Goal: Task Accomplishment & Management: Manage account settings

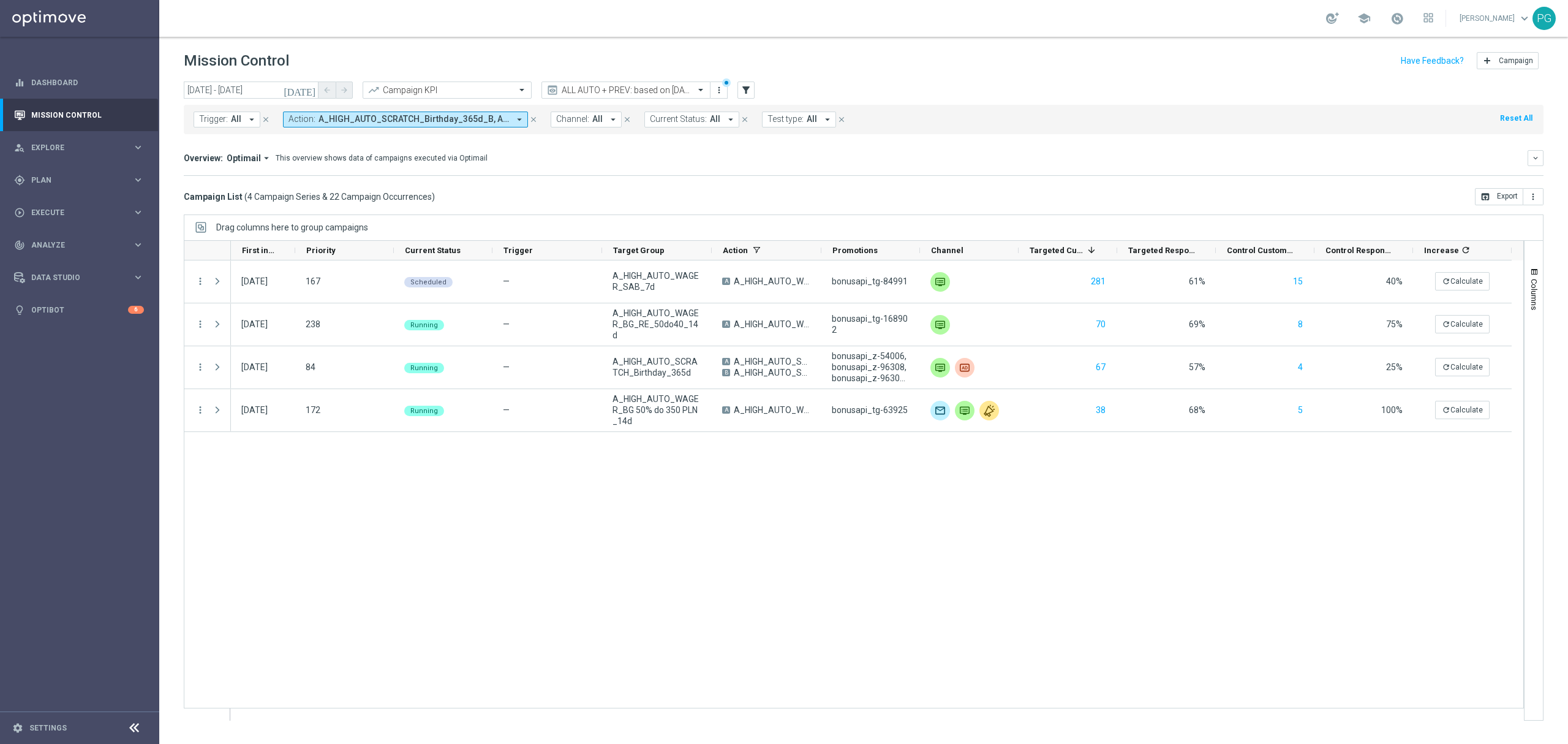
click at [532, 122] on icon "close" at bounding box center [533, 120] width 9 height 9
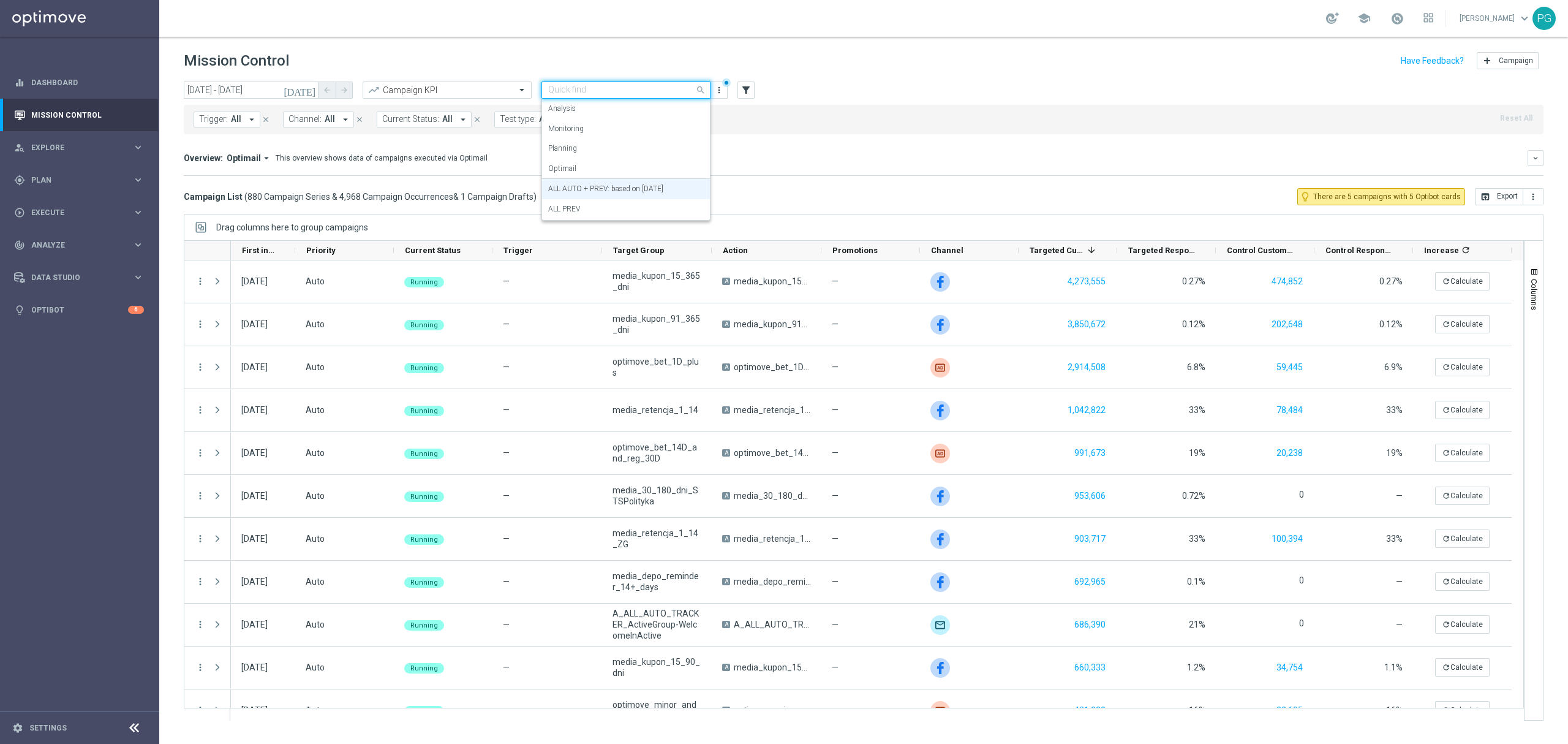
click at [611, 96] on div "Quick find ALL AUTO + PREV: based on [DATE]" at bounding box center [626, 90] width 169 height 17
click at [603, 121] on div "Monitoring" at bounding box center [626, 129] width 156 height 20
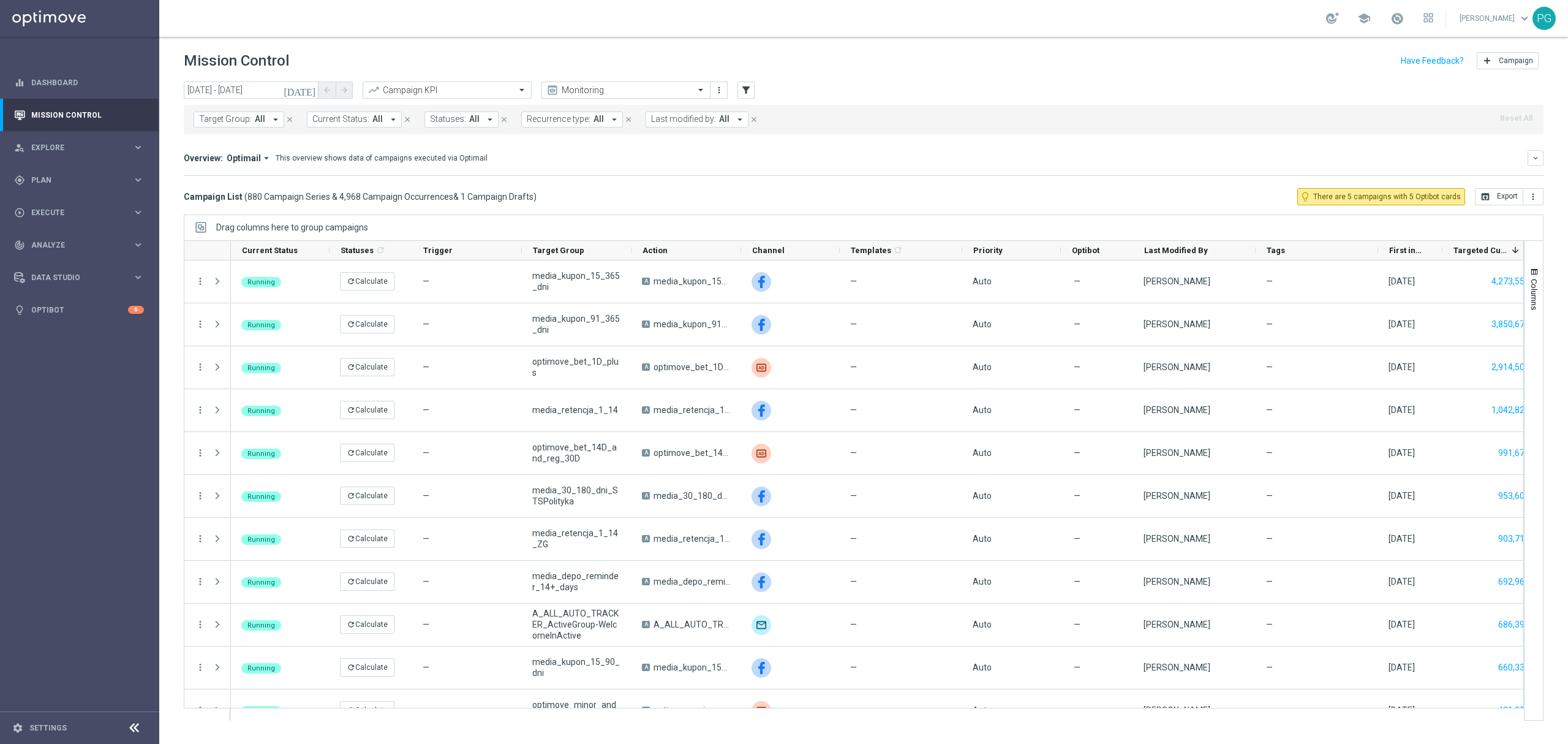
click at [596, 86] on input "text" at bounding box center [613, 90] width 131 height 11
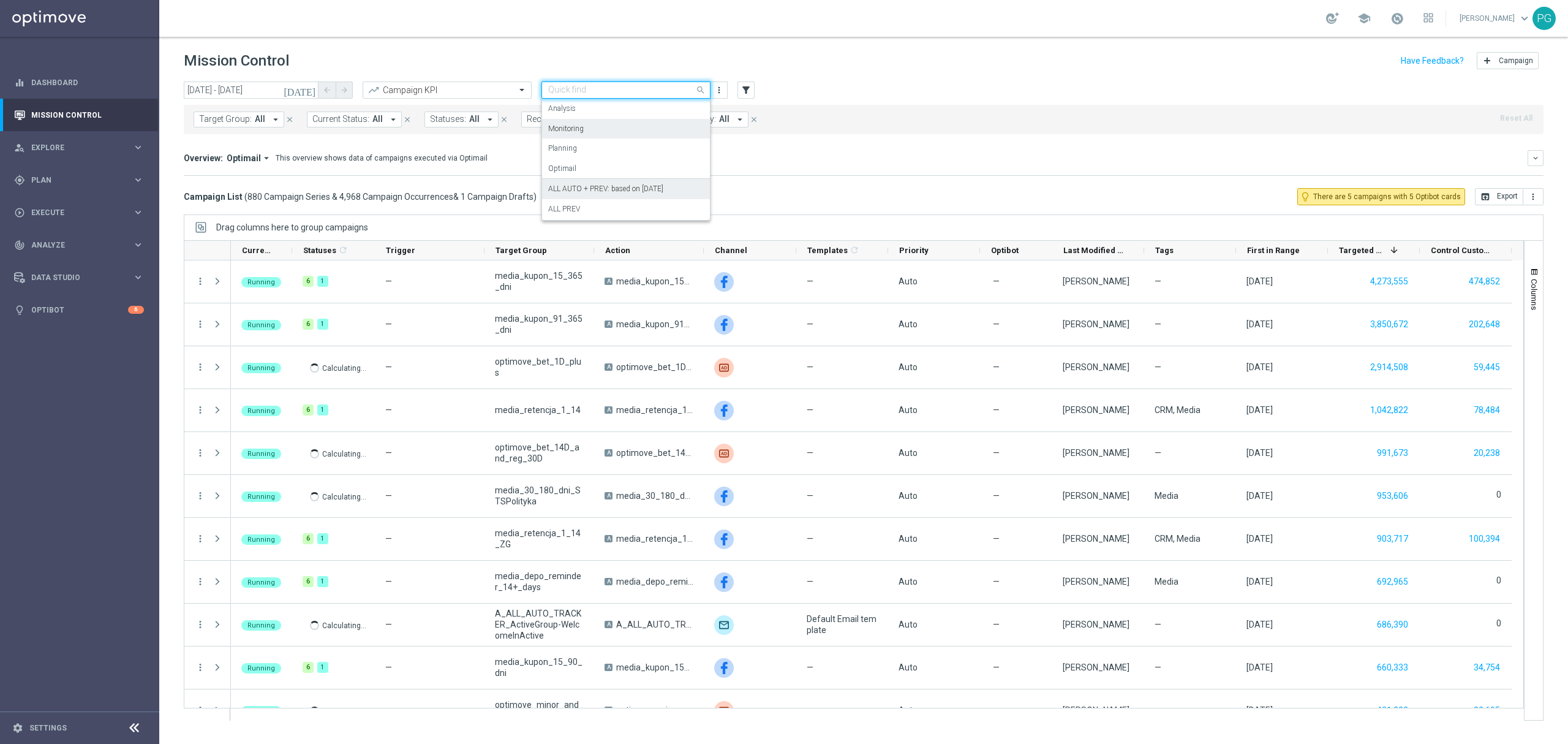
click at [593, 184] on label "ALL AUTO + PREV: based on [DATE]" at bounding box center [606, 189] width 115 height 11
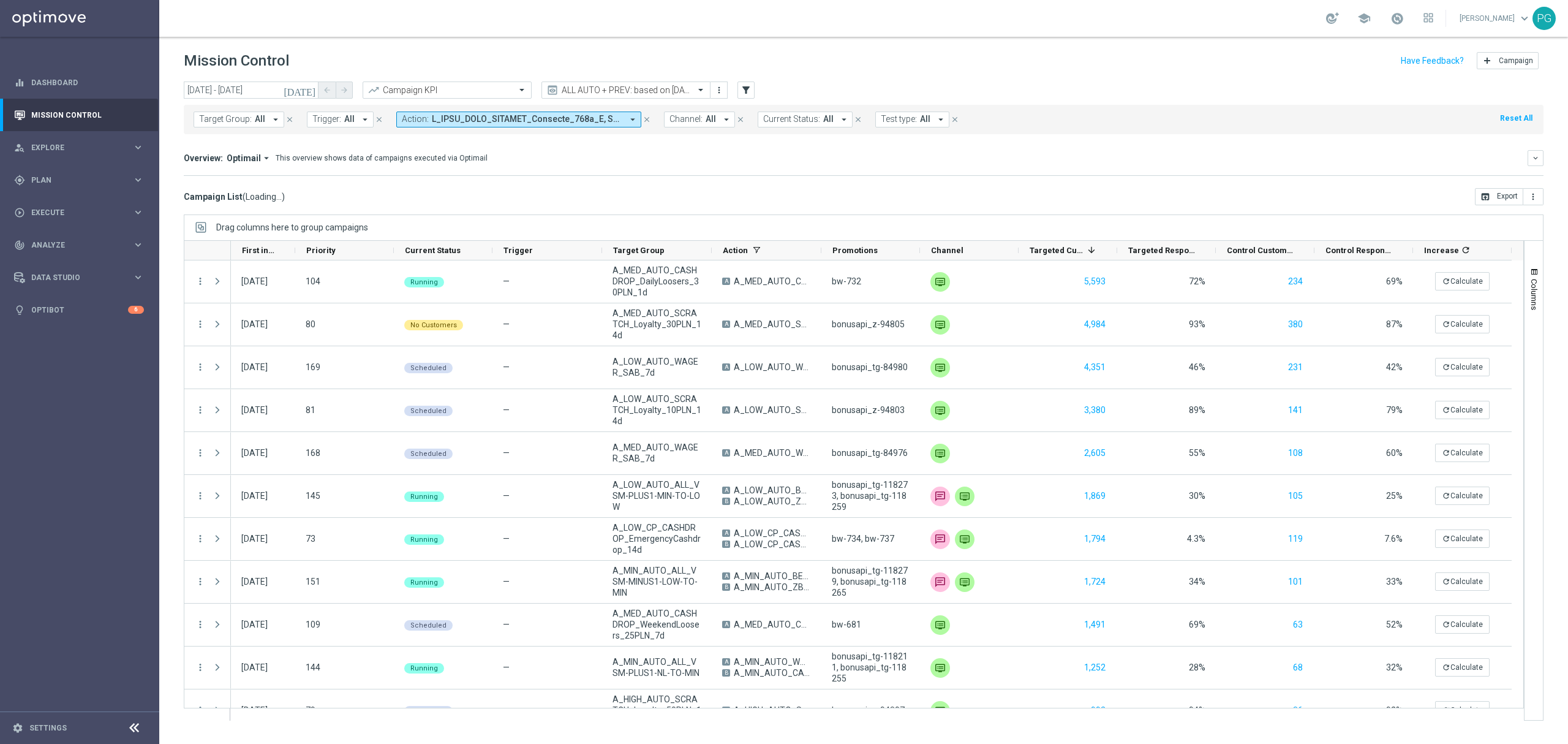
click at [542, 116] on span at bounding box center [527, 119] width 190 height 11
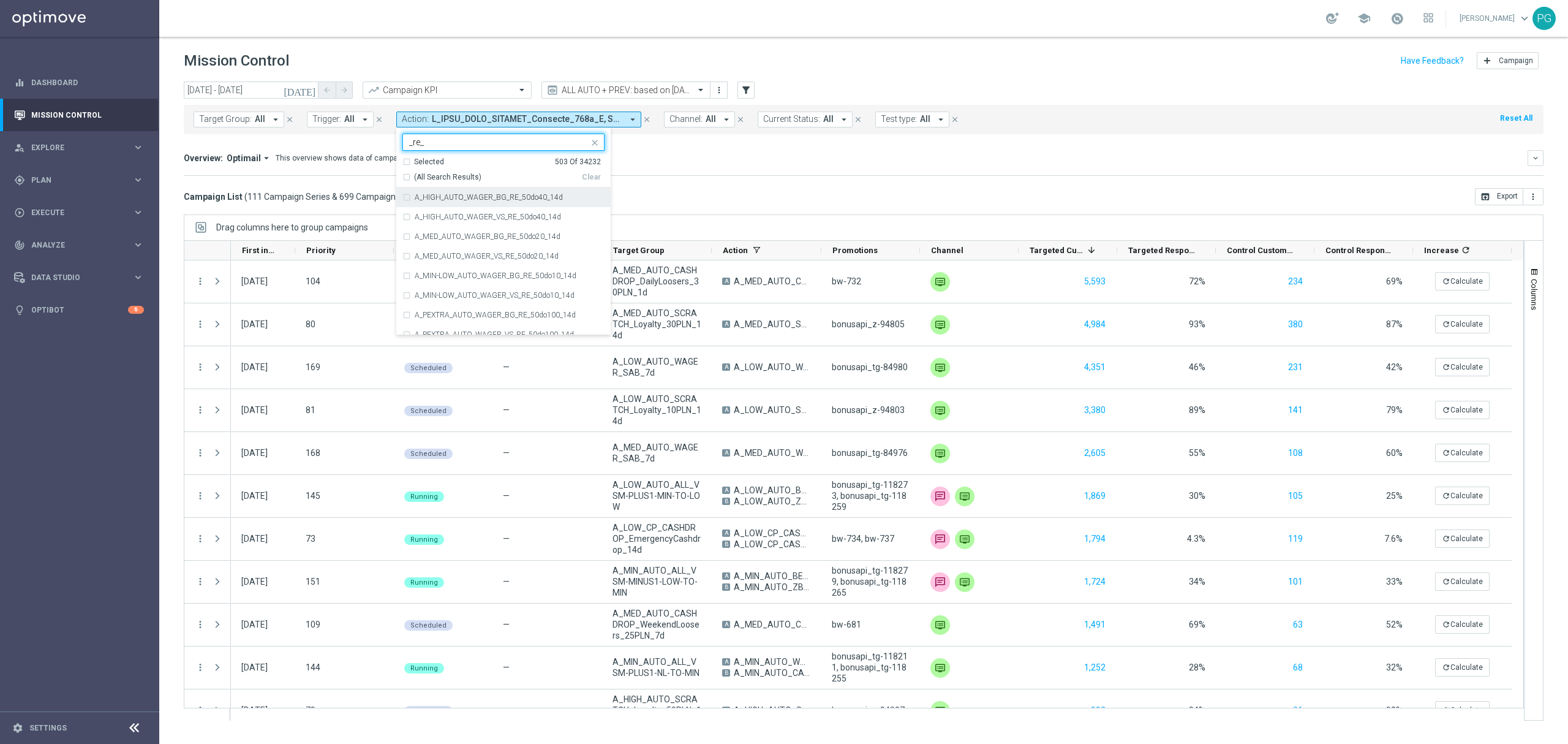
click at [419, 204] on div "A_HIGH_AUTO_WAGER_BG_RE_50do40_14d" at bounding box center [504, 197] width 202 height 20
click at [445, 215] on label "A_HIGH_AUTO_WAGER_VS_RE_50do40_14d" at bounding box center [488, 217] width 146 height 7
click at [498, 240] on label "A_MED_AUTO_WAGER_BG_RE_50do20_14d" at bounding box center [487, 236] width 146 height 7
click at [481, 258] on label "A_MED_AUTO_WAGER_VS_RE_50do20_14d" at bounding box center [486, 256] width 144 height 7
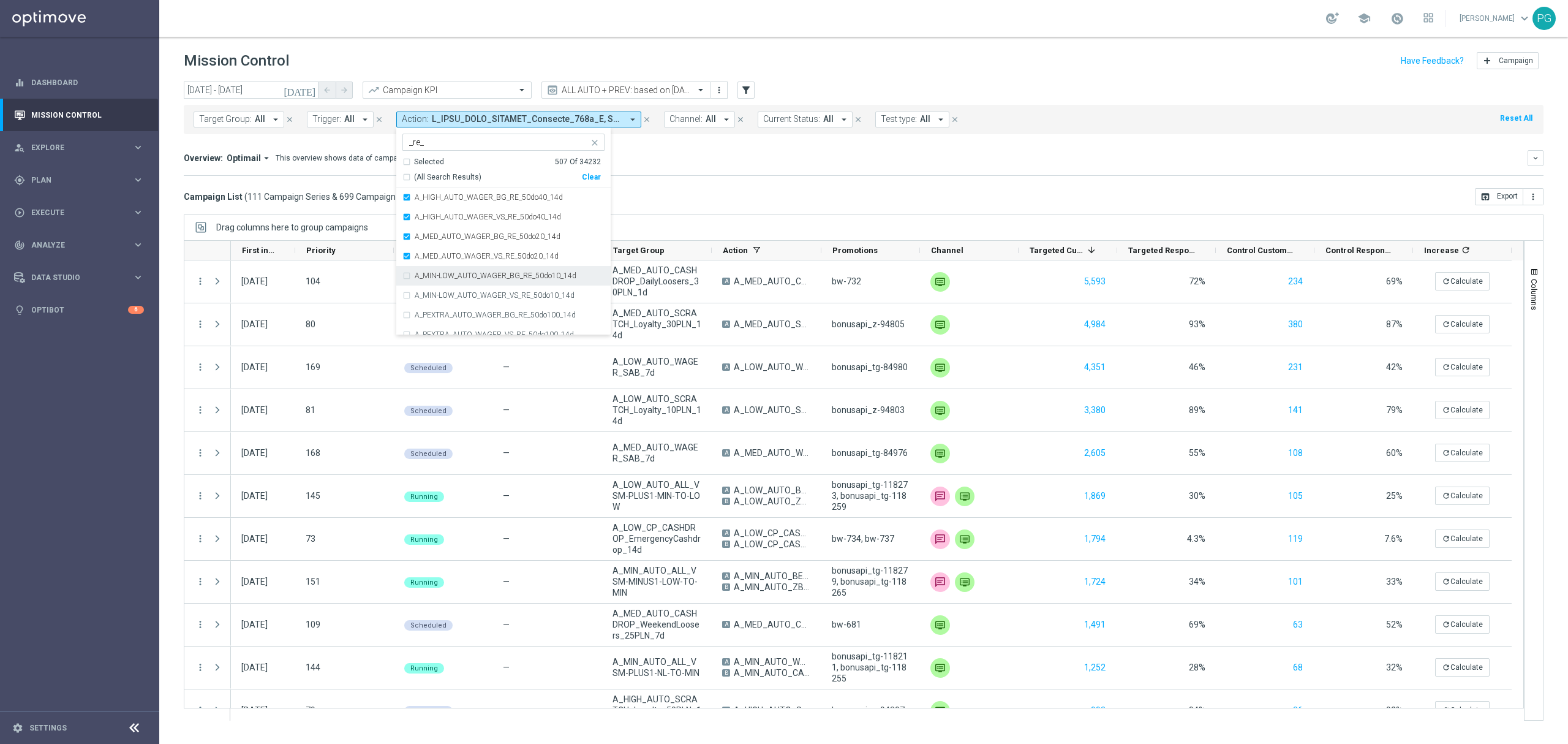
click at [473, 280] on div "A_MIN-LOW_AUTO_WAGER_BG_RE_50do10_14d" at bounding box center [504, 276] width 202 height 20
click at [473, 308] on div "A_PEXTRA_AUTO_WAGER_BG_RE_50do100_14d" at bounding box center [504, 315] width 202 height 20
click at [473, 297] on label "A_MIN-LOW_AUTO_WAGER_VS_RE_50do10_14d" at bounding box center [494, 295] width 160 height 7
click at [473, 297] on div "A_PEXTRA_AUTO_WAGER_VS_RE_50do100_14d" at bounding box center [504, 302] width 202 height 20
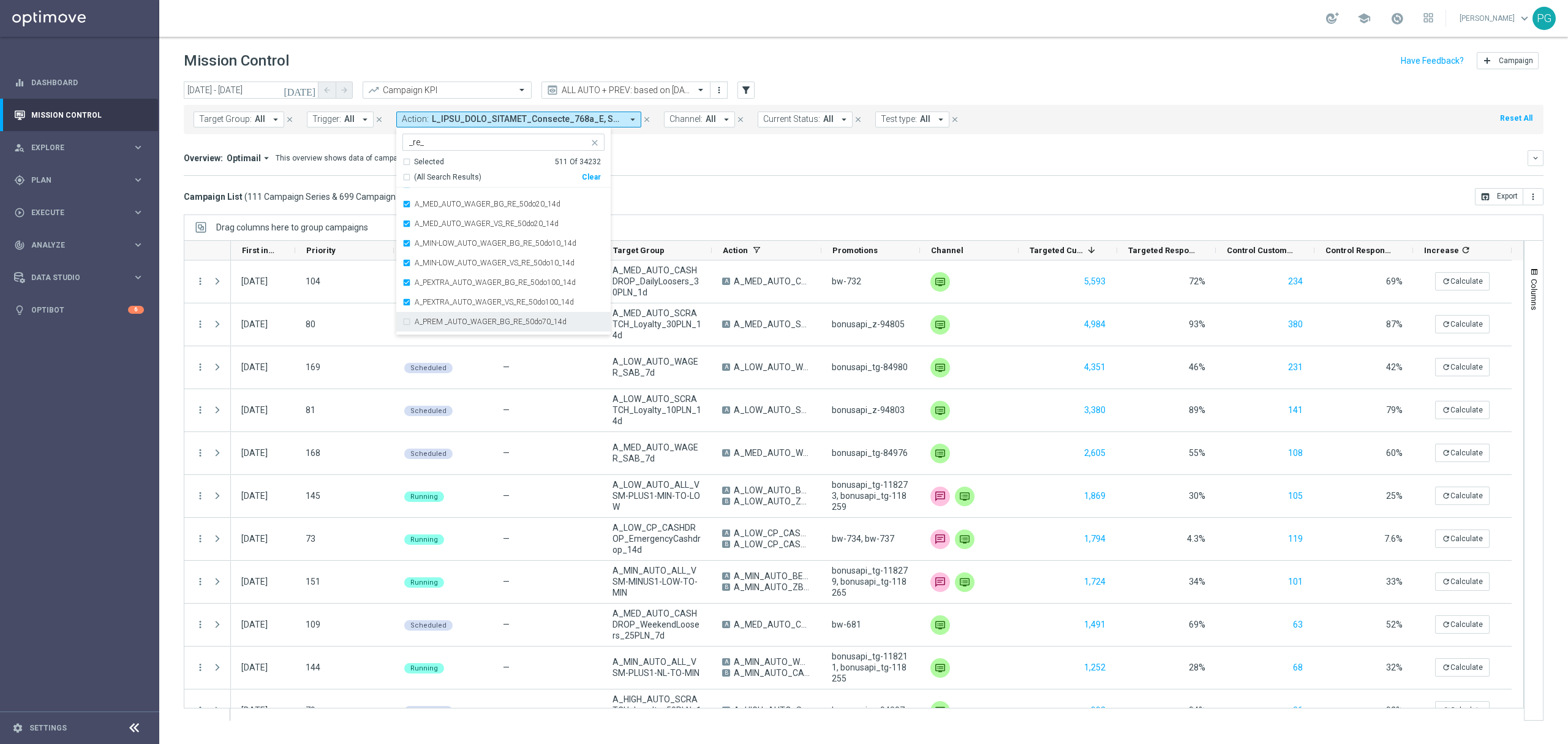
click at [473, 314] on div "A_PREM _AUTO_WAGER_BG_RE_50do70_14d" at bounding box center [504, 322] width 202 height 20
click at [483, 230] on label "A_PREM _AUTO_WAGER_VS_RE_50do70_14d" at bounding box center [489, 226] width 150 height 7
click at [510, 148] on input "_re_" at bounding box center [499, 142] width 179 height 11
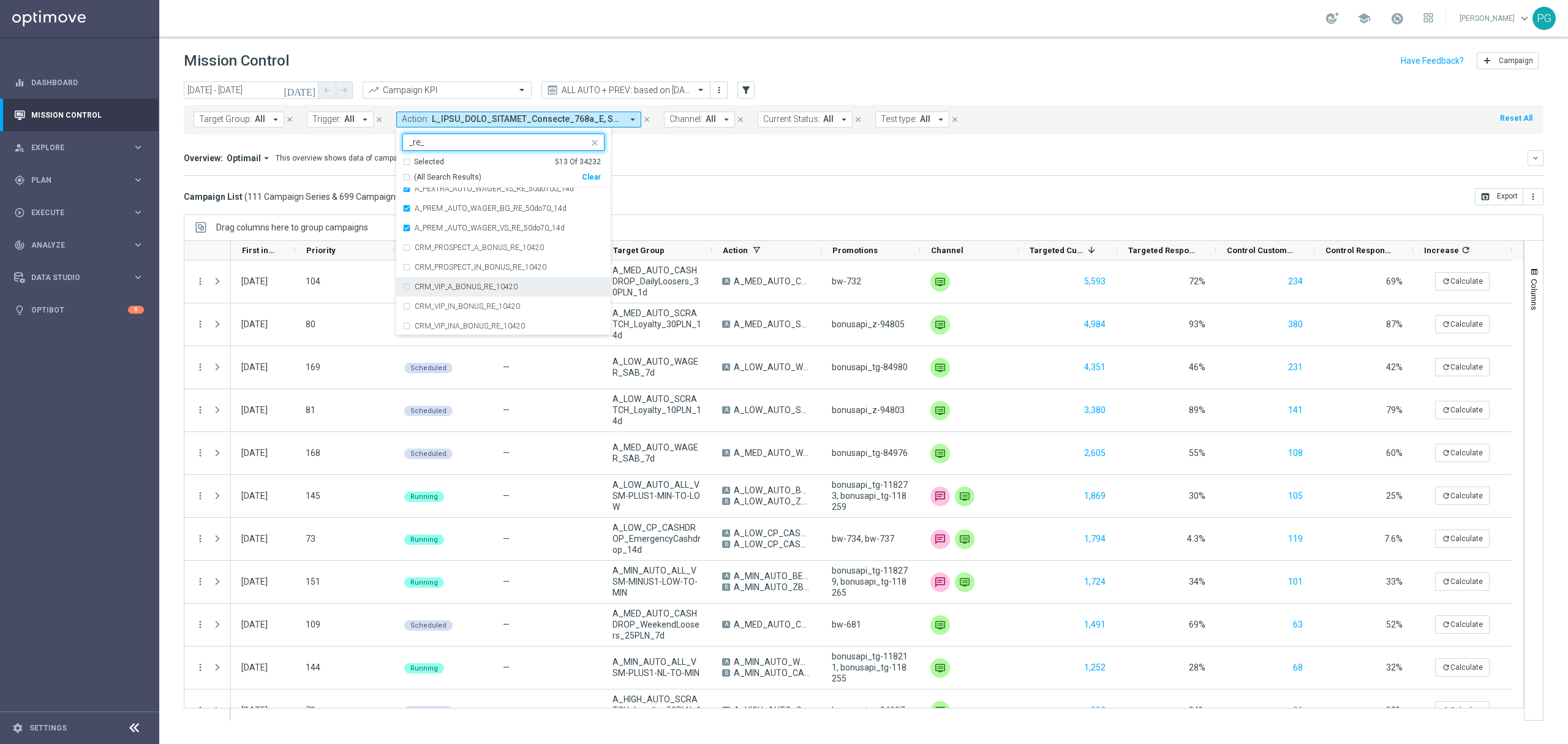
click at [510, 148] on input "_re_" at bounding box center [499, 142] width 179 height 11
click at [447, 176] on span "(All Search Results)" at bounding box center [447, 177] width 68 height 11
type input "_welcomein"
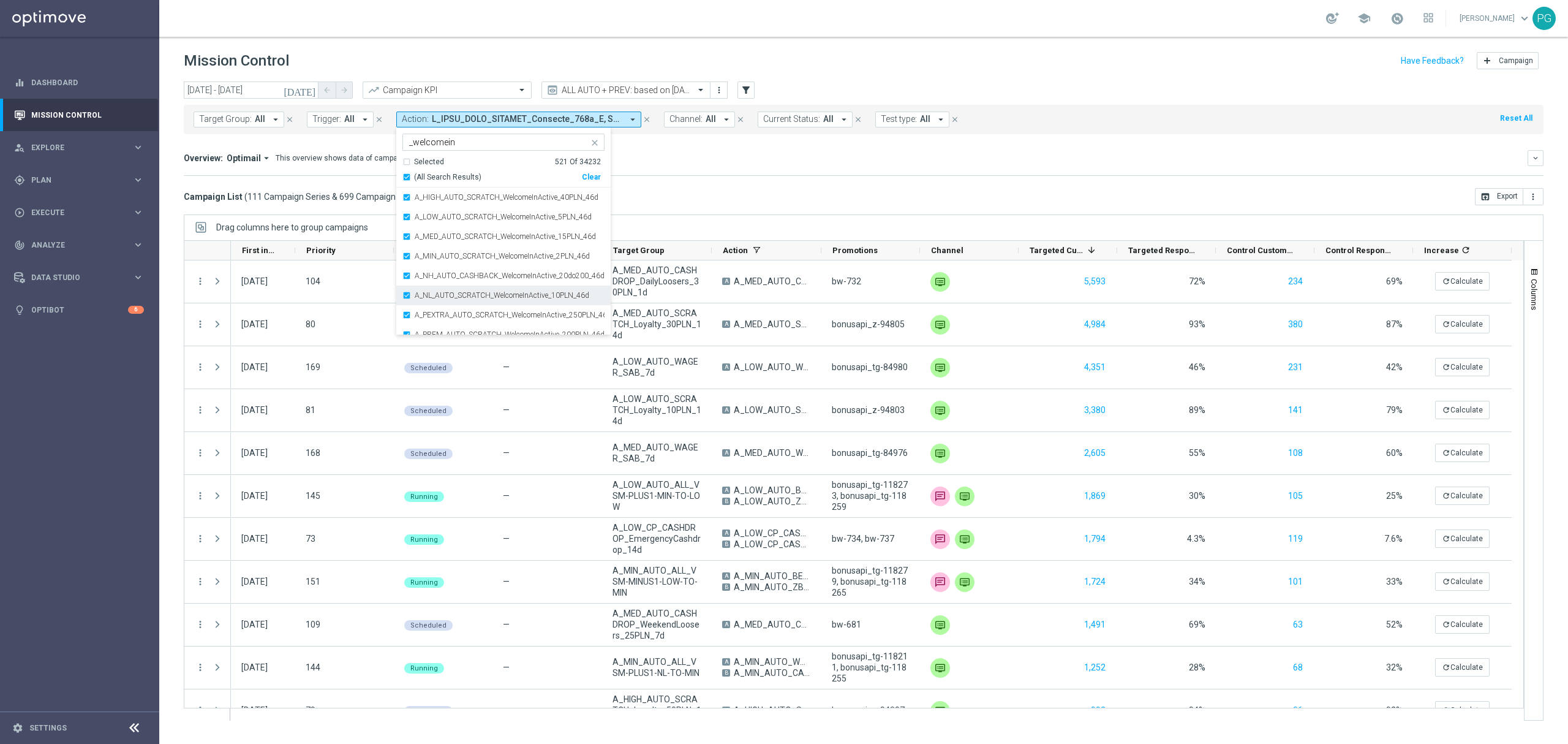
scroll to position [10, 0]
click at [644, 151] on div "Overview: Optimail arrow_drop_down This overview shows data of campaigns execut…" at bounding box center [863, 158] width 1360 height 16
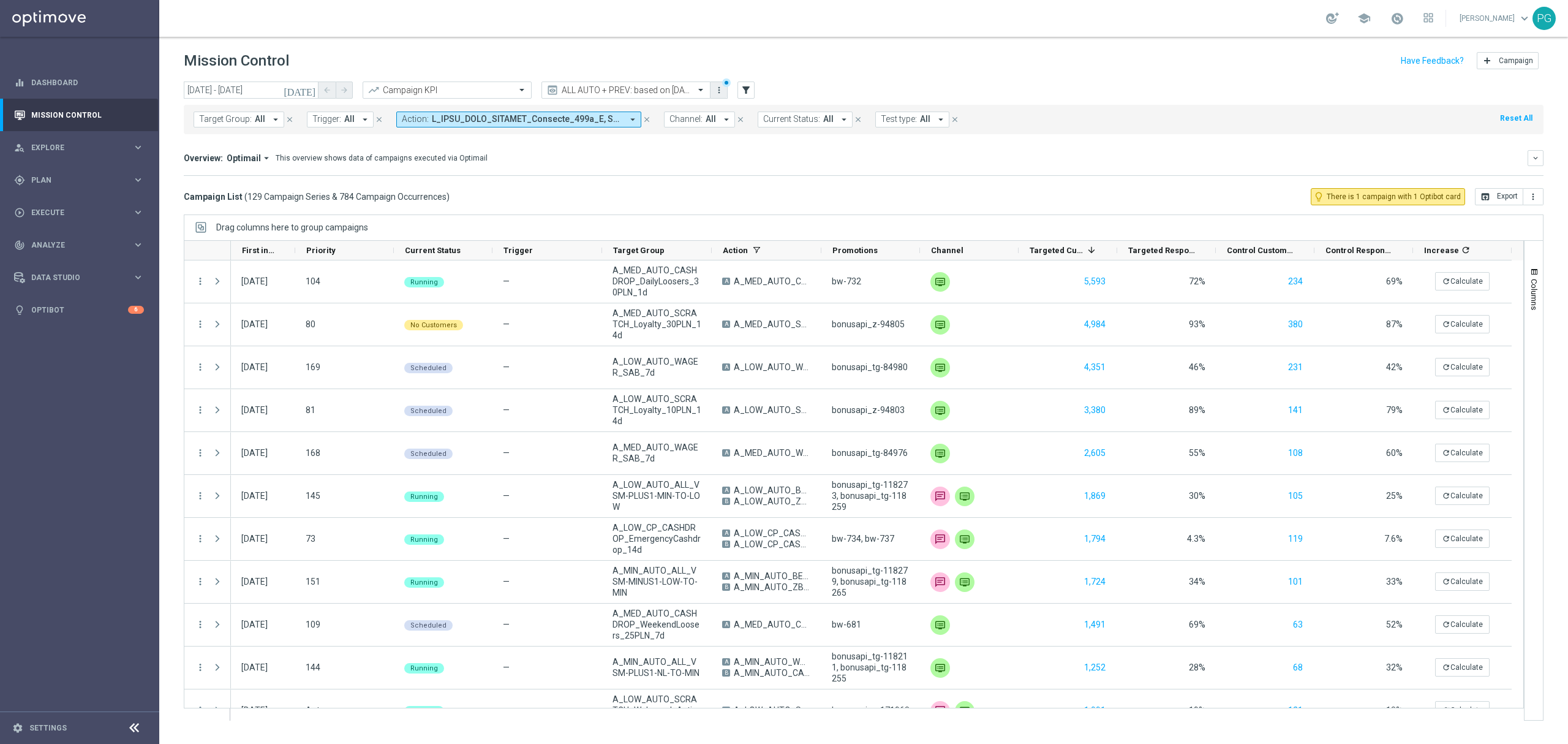
click at [718, 94] on icon "more_vert" at bounding box center [719, 90] width 10 height 10
click at [731, 109] on div "Save view" at bounding box center [783, 113] width 111 height 9
click at [1532, 156] on icon "keyboard_arrow_down" at bounding box center [1535, 158] width 9 height 9
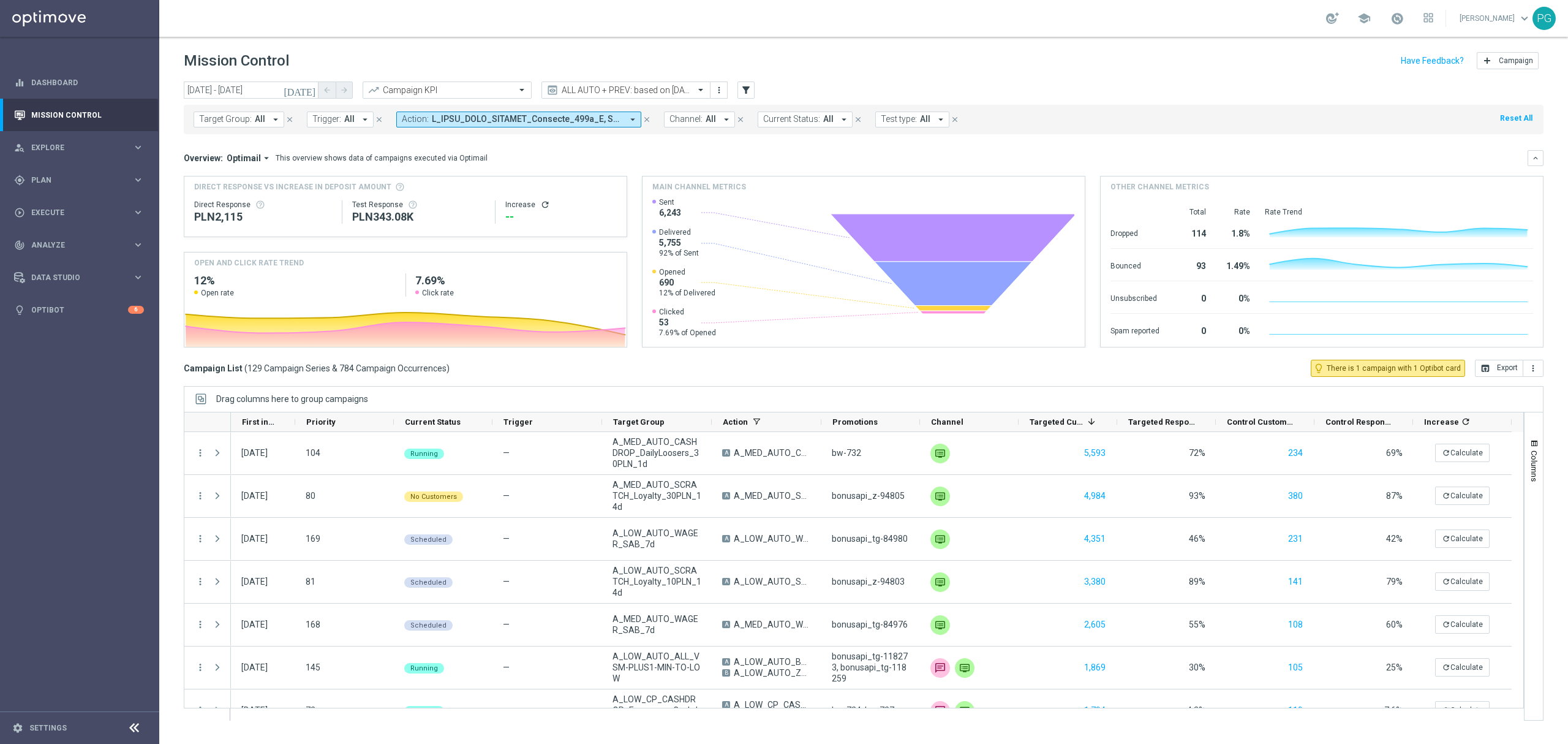
click at [256, 158] on span "Optimail" at bounding box center [243, 158] width 34 height 11
click at [245, 175] on div "Analysis" at bounding box center [238, 177] width 73 height 17
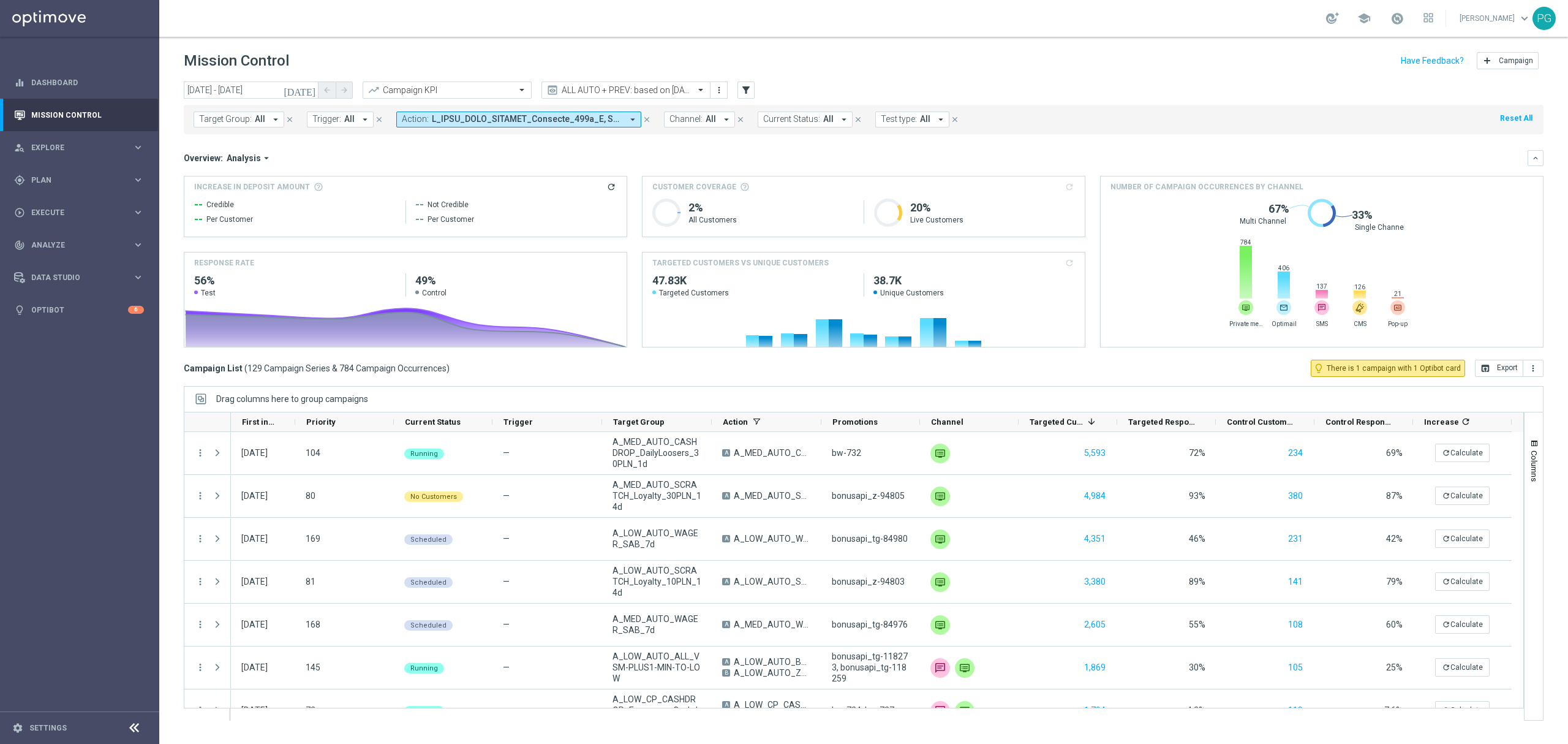
click at [309, 88] on icon "[DATE]" at bounding box center [300, 90] width 33 height 11
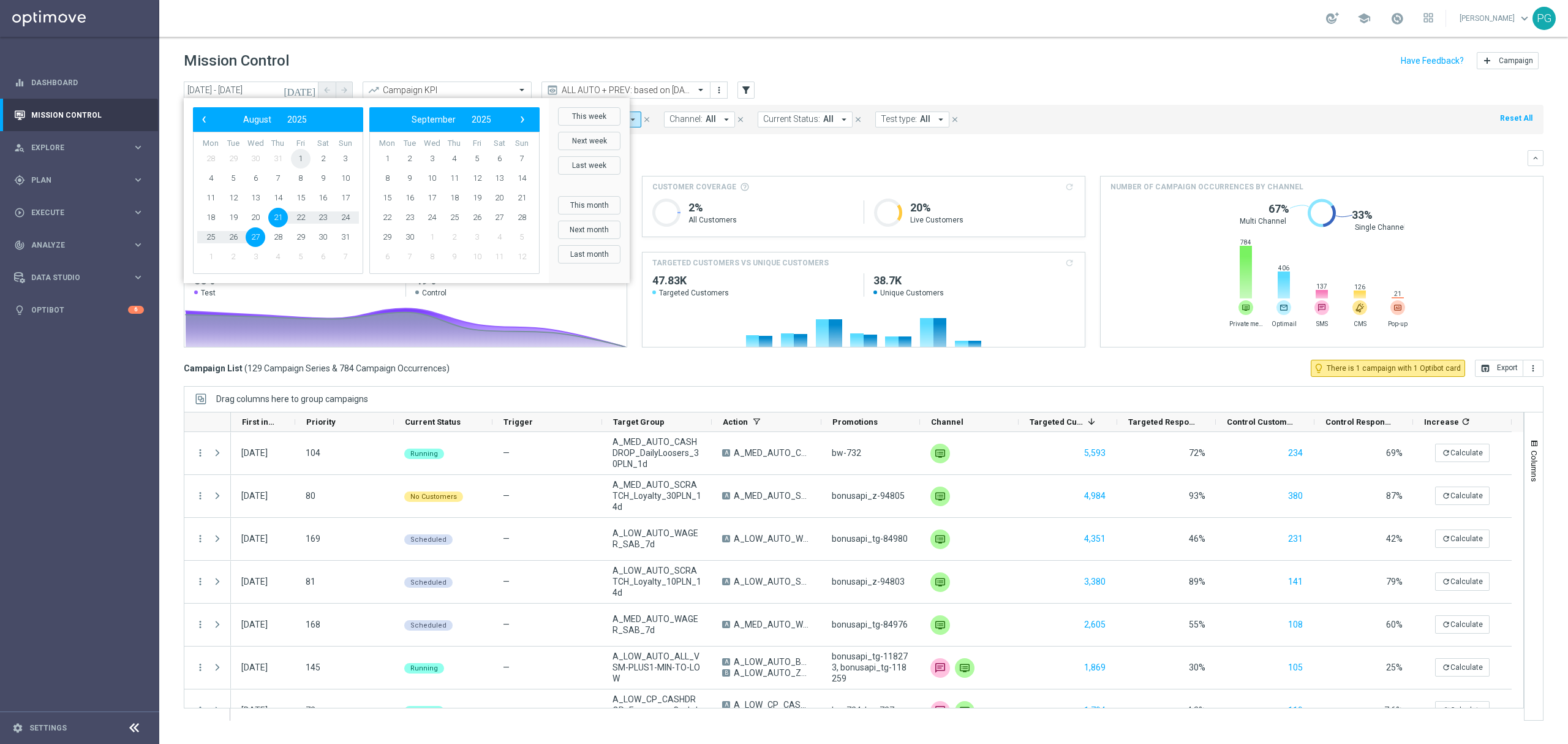
click at [305, 156] on span "1" at bounding box center [301, 159] width 20 height 20
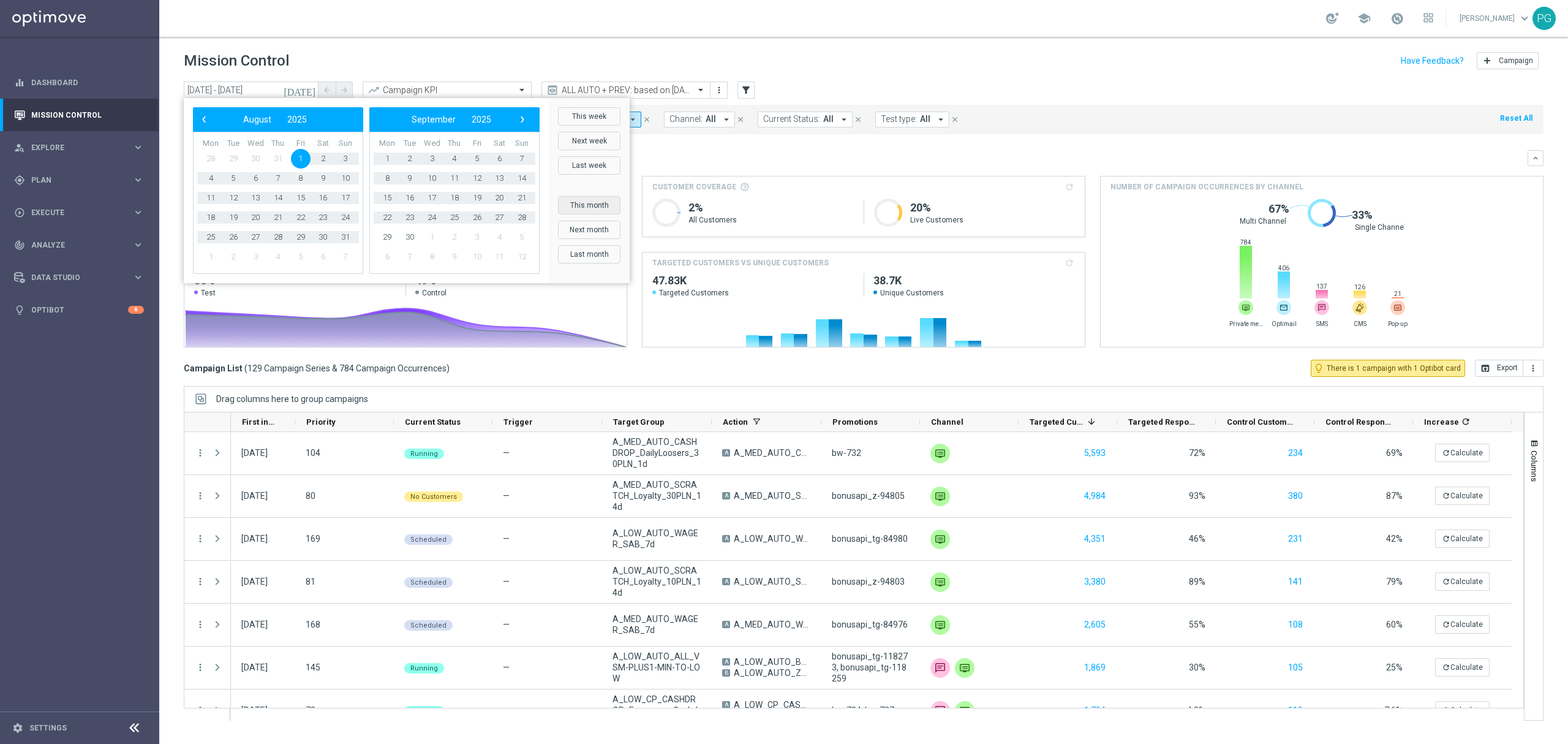
click at [586, 207] on button "This month" at bounding box center [589, 205] width 63 height 19
type input "[DATE] - [DATE]"
